Goal: Go to known website: Go to known website

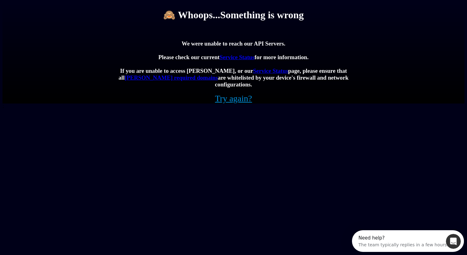
click at [247, 104] on link "Try again?" at bounding box center [233, 99] width 37 height 10
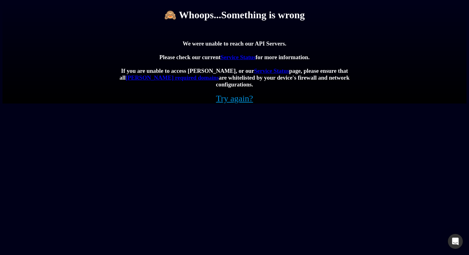
click at [225, 104] on link "Try again?" at bounding box center [234, 99] width 37 height 10
click at [230, 104] on link "Try again?" at bounding box center [234, 99] width 37 height 10
click at [242, 104] on link "Try again?" at bounding box center [234, 99] width 37 height 10
click at [232, 104] on link "Try again?" at bounding box center [234, 99] width 37 height 10
click at [227, 104] on link "Try again?" at bounding box center [234, 99] width 37 height 10
